Goal: Contribute content

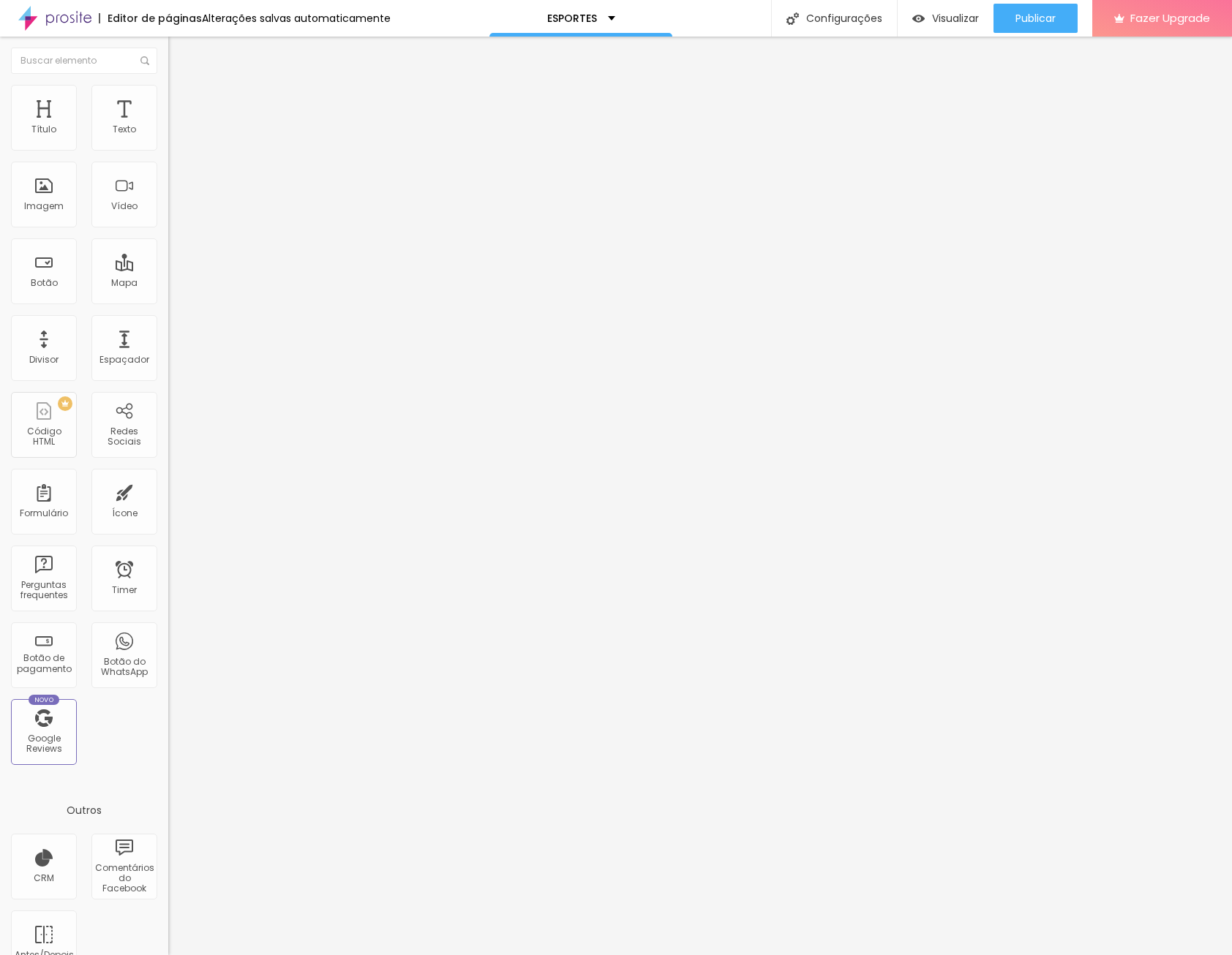
click at [169, 100] on li "Avançado" at bounding box center [252, 106] width 169 height 15
click at [169, 98] on li "Estilo" at bounding box center [252, 92] width 169 height 15
drag, startPoint x: 89, startPoint y: 98, endPoint x: 28, endPoint y: 95, distance: 61.1
click at [169, 85] on li "Conteúdo" at bounding box center [252, 77] width 169 height 15
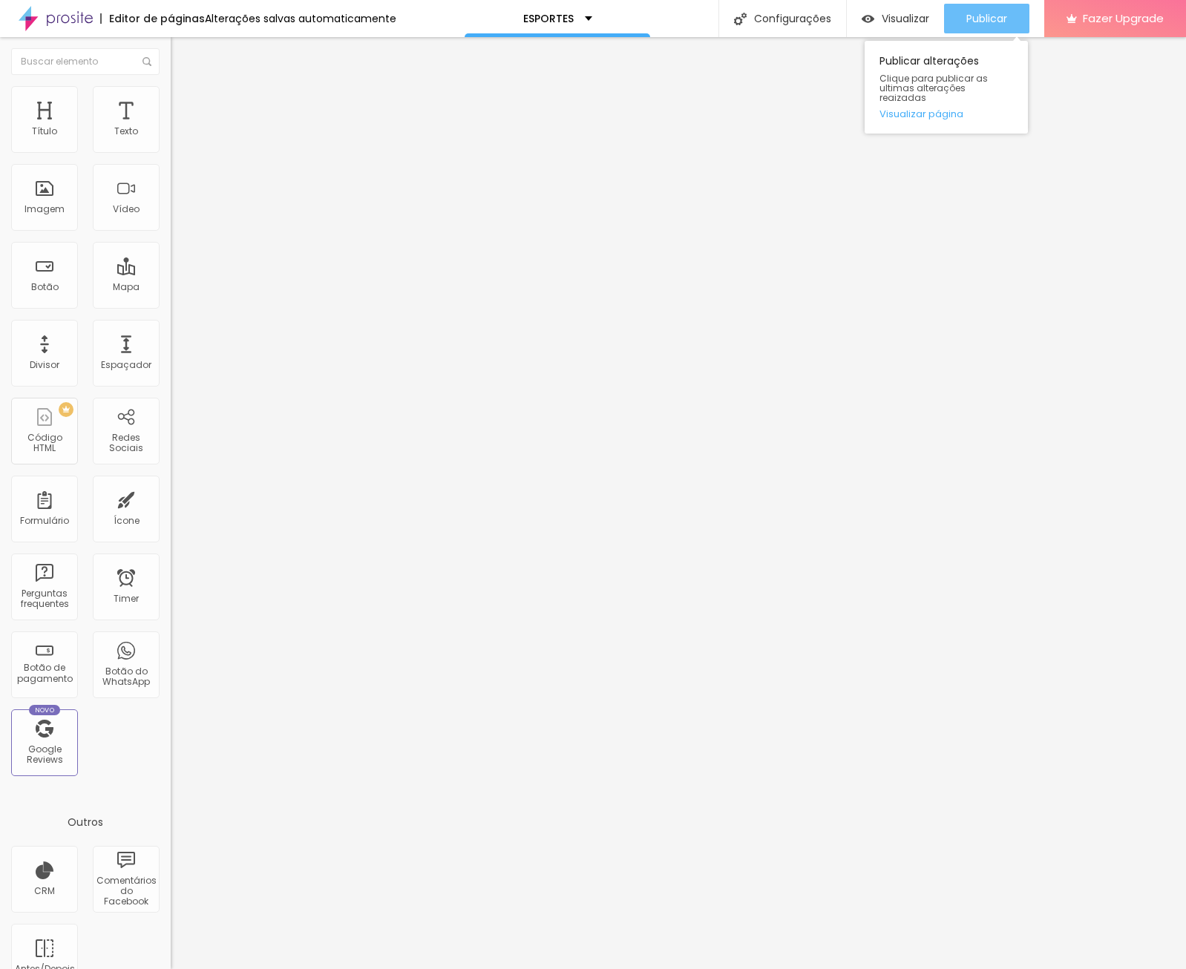
click at [978, 23] on span "Publicar" at bounding box center [986, 19] width 41 height 12
click at [263, 968] on div at bounding box center [593, 978] width 1186 height 0
click at [992, 17] on span "Publicar" at bounding box center [986, 19] width 41 height 12
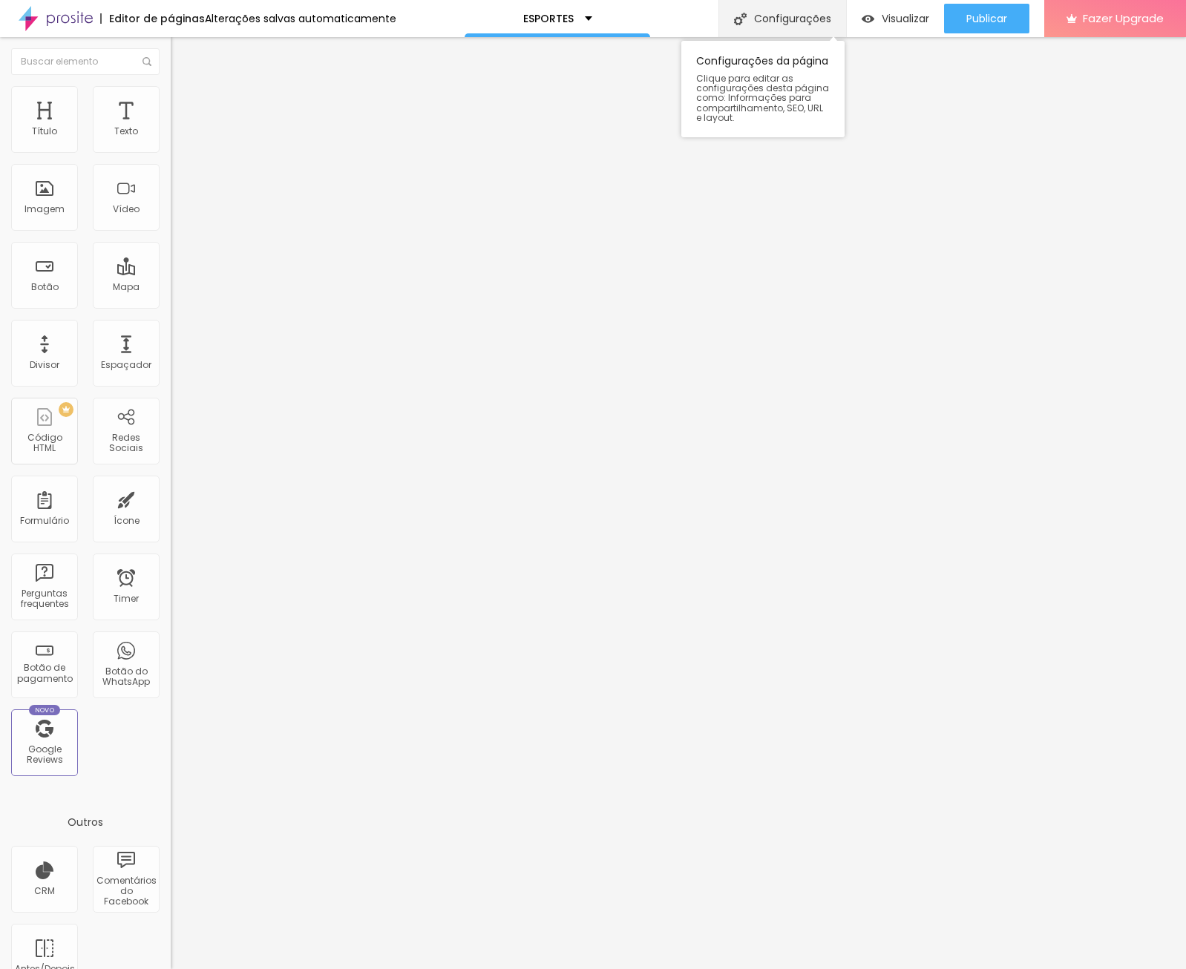
click at [784, 16] on div "Configurações" at bounding box center [782, 18] width 128 height 37
drag, startPoint x: 612, startPoint y: 421, endPoint x: 443, endPoint y: 424, distance: 169.2
copy p "[URL][DOMAIN_NAME]"
click at [729, 968] on div "Configurações da página" at bounding box center [593, 973] width 1186 height 9
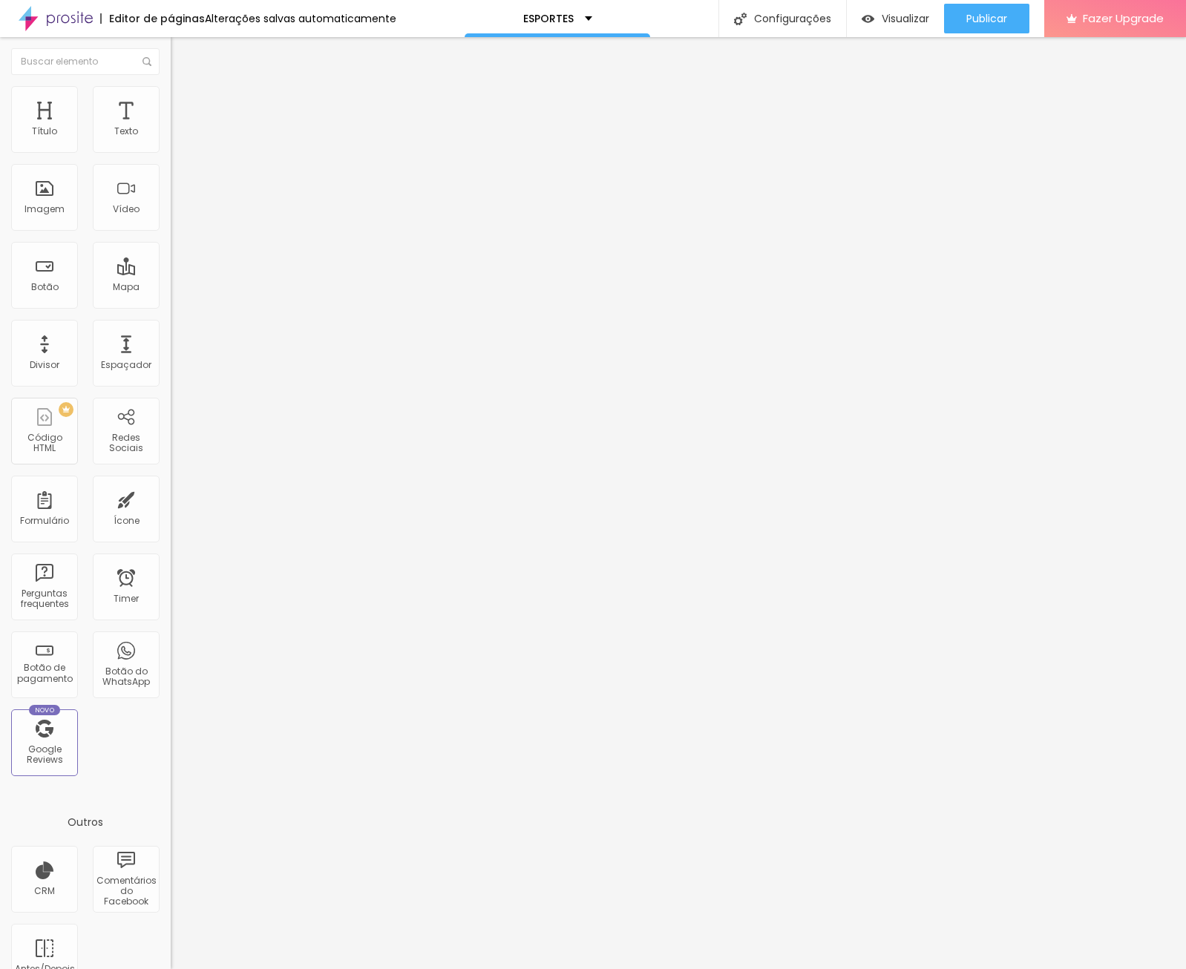
drag, startPoint x: 612, startPoint y: 420, endPoint x: 432, endPoint y: 419, distance: 180.3
copy form "[URL][DOMAIN_NAME]"
click at [862, 968] on div at bounding box center [593, 984] width 1186 height 13
